Goal: Information Seeking & Learning: Learn about a topic

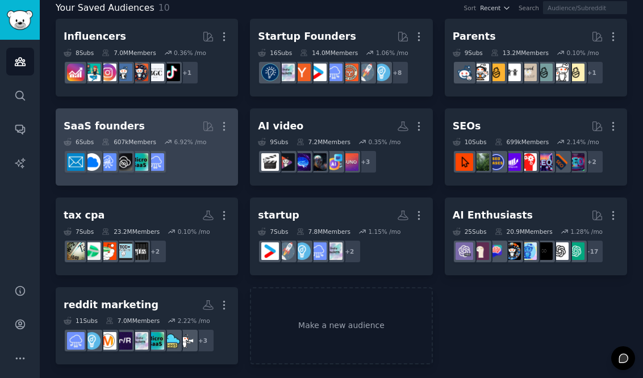
scroll to position [73, 0]
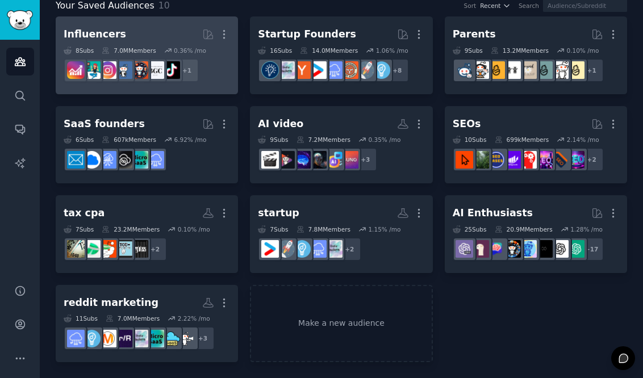
click at [156, 44] on h2 "Influencers More" at bounding box center [147, 34] width 166 height 20
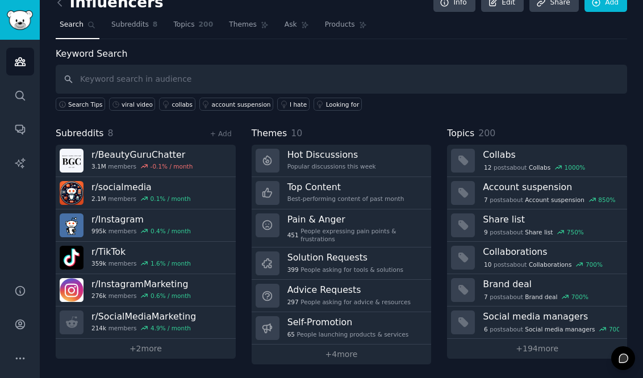
scroll to position [19, 0]
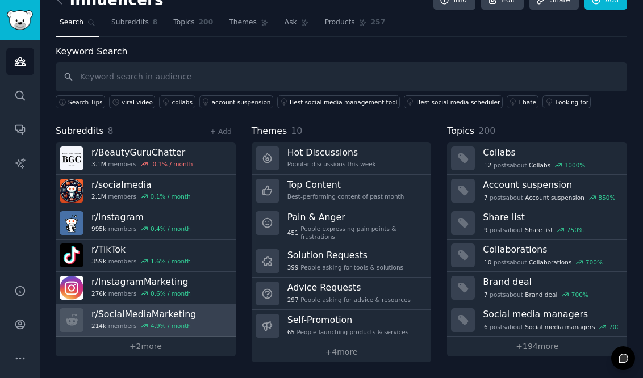
click at [179, 315] on h3 "r/ SocialMediaMarketing" at bounding box center [143, 315] width 105 height 12
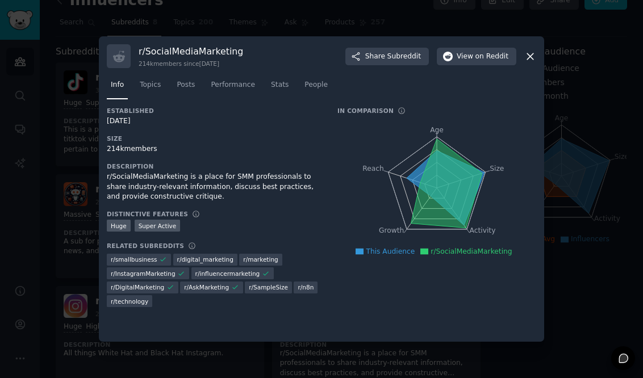
click at [531, 55] on icon at bounding box center [530, 56] width 6 height 6
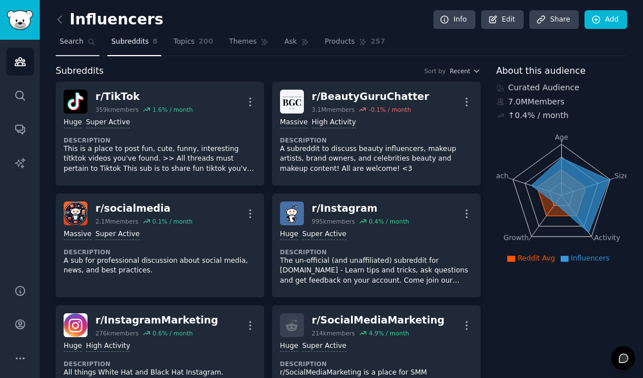
click at [79, 44] on span "Search" at bounding box center [72, 42] width 24 height 10
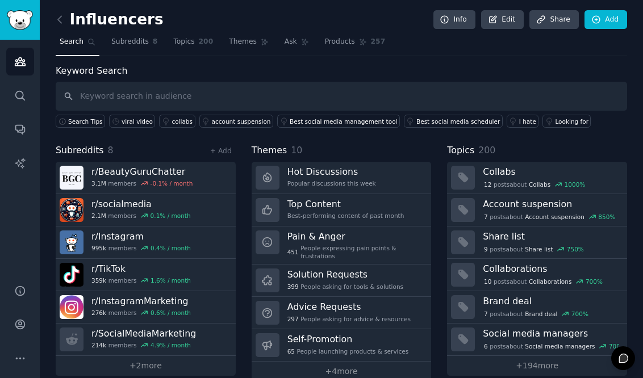
click at [169, 102] on input "text" at bounding box center [342, 96] width 572 height 29
type input "d"
click at [230, 98] on input "text" at bounding box center [342, 96] width 572 height 29
type input "t"
type input "tikrend"
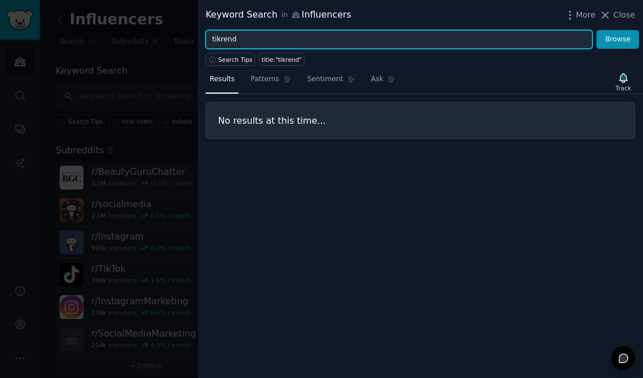
click at [220, 39] on input "tikrend" at bounding box center [399, 39] width 387 height 19
type input "tiktrend"
click at [597, 30] on button "Browse" at bounding box center [618, 39] width 43 height 19
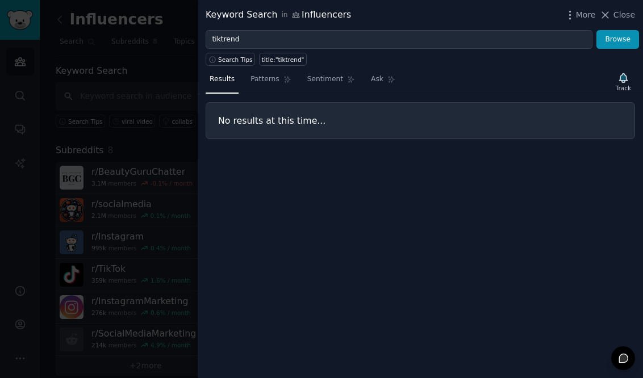
click at [110, 166] on div at bounding box center [321, 189] width 643 height 378
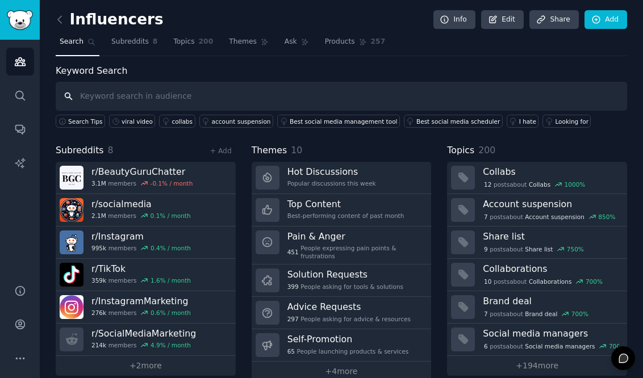
click at [115, 95] on input "text" at bounding box center [342, 96] width 572 height 29
type input "trend"
